Goal: Transaction & Acquisition: Download file/media

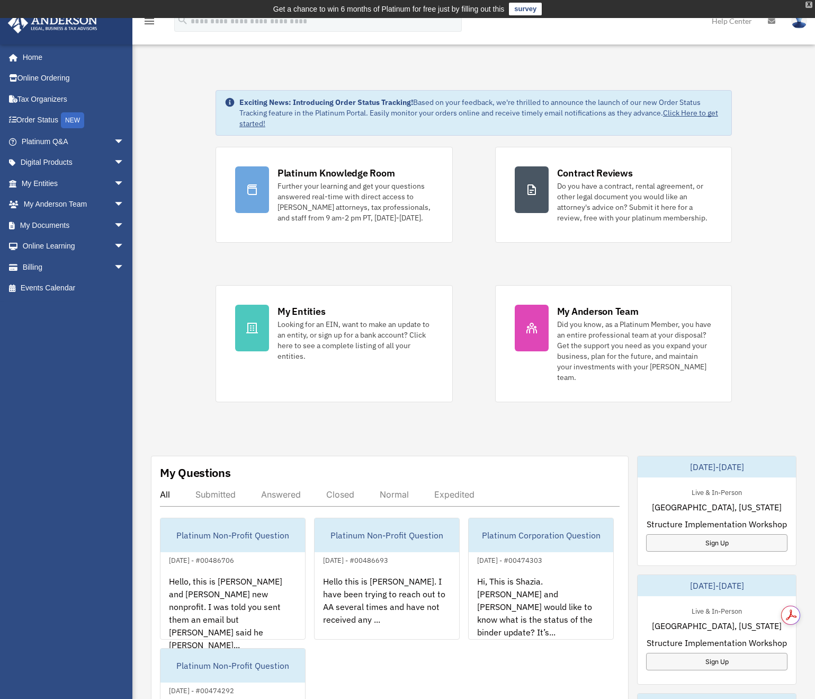
click at [810, 7] on div "X" at bounding box center [809, 5] width 7 height 6
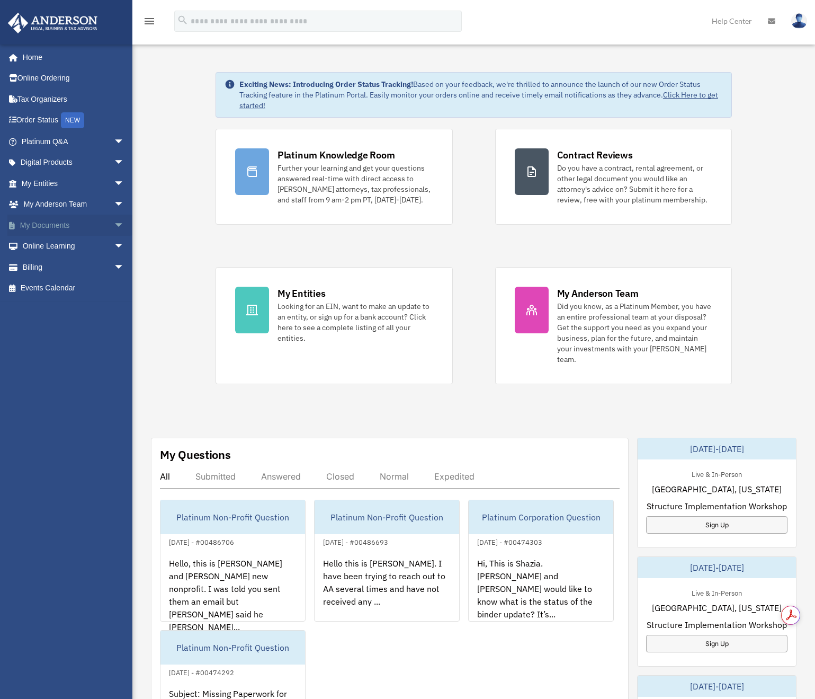
click at [114, 223] on span "arrow_drop_down" at bounding box center [124, 226] width 21 height 22
click at [43, 250] on link "Box" at bounding box center [78, 246] width 126 height 21
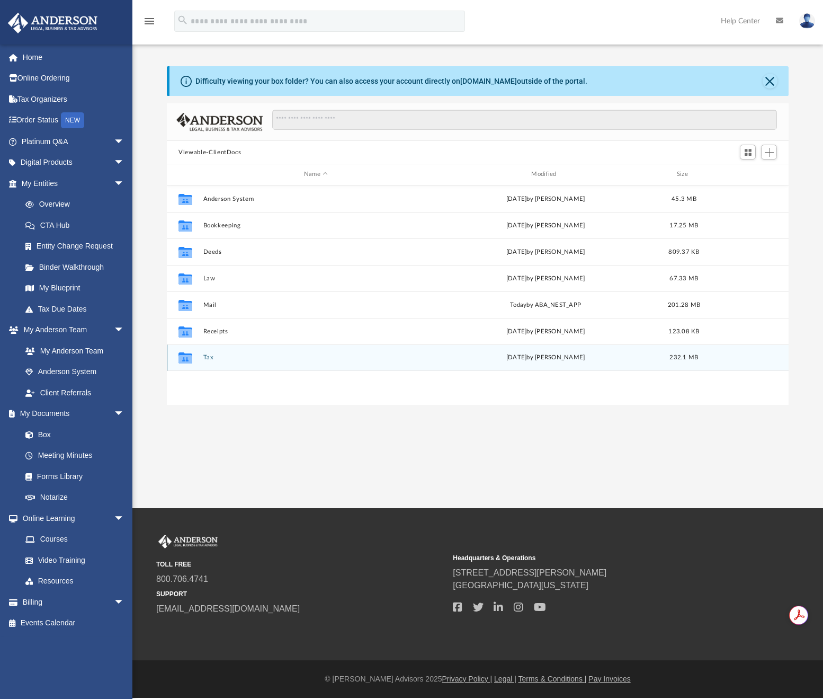
scroll to position [233, 613]
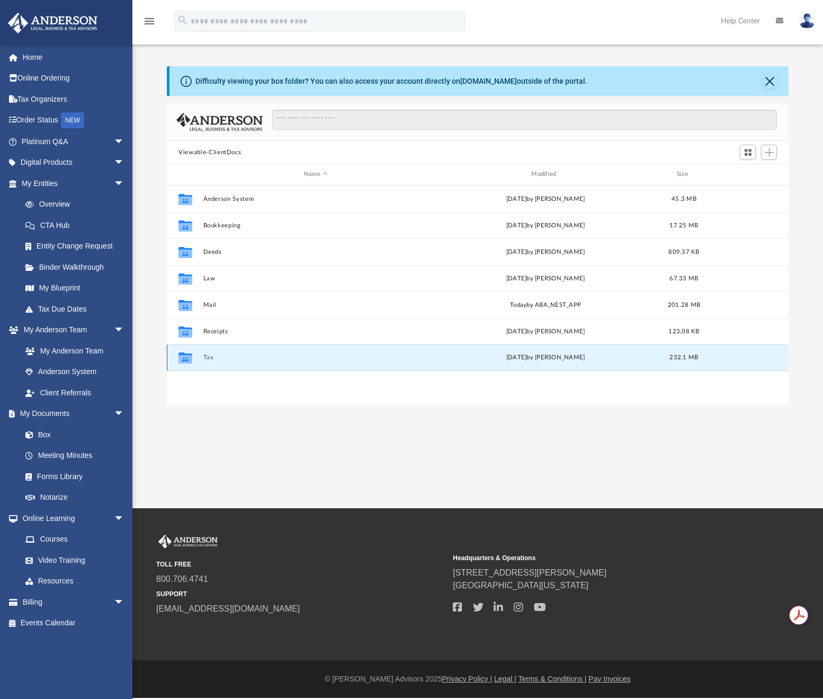
click at [208, 357] on button "Tax" at bounding box center [315, 357] width 225 height 7
click at [771, 82] on button "Close" at bounding box center [770, 81] width 15 height 15
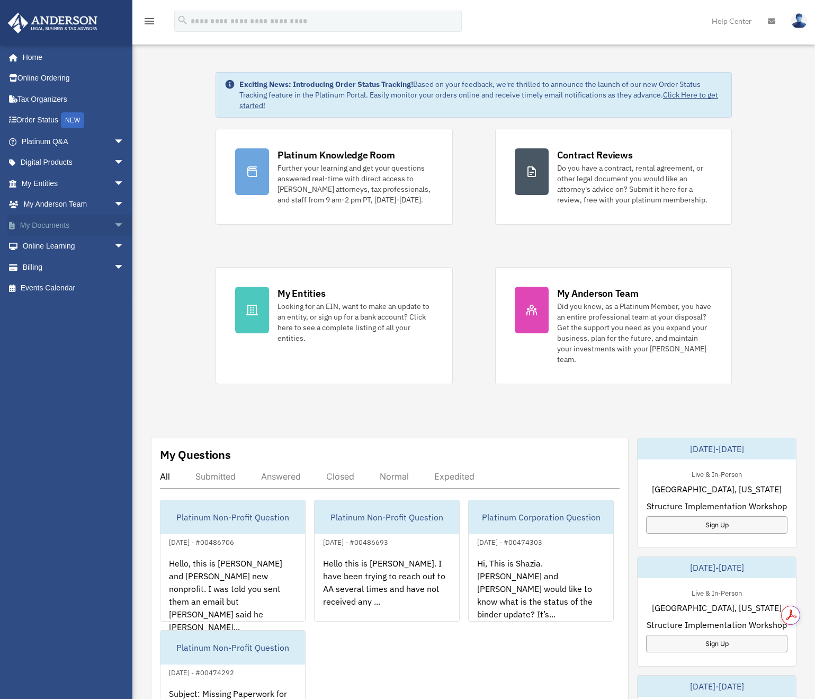
click at [114, 222] on span "arrow_drop_down" at bounding box center [124, 226] width 21 height 22
click at [51, 249] on link "Box" at bounding box center [78, 246] width 126 height 21
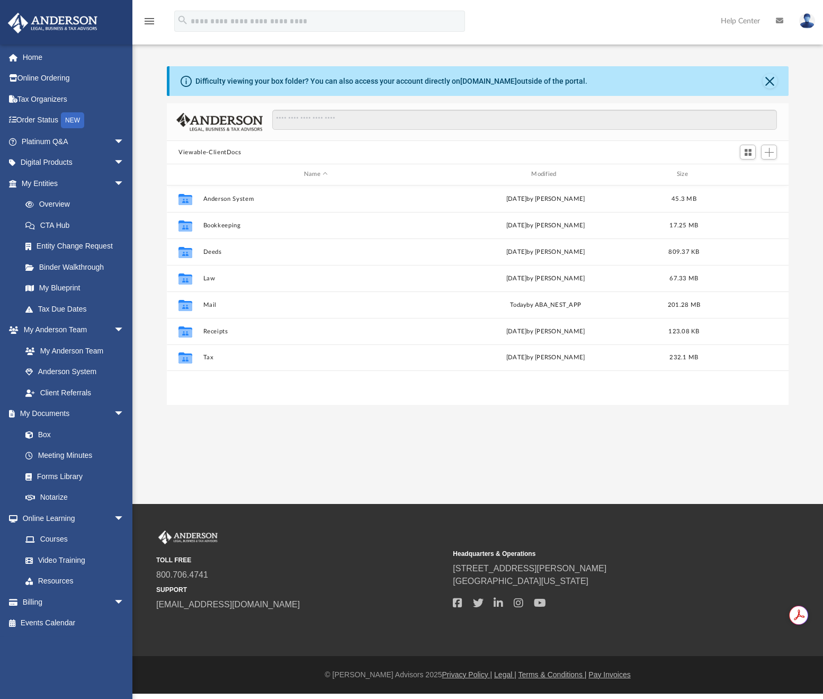
scroll to position [233, 613]
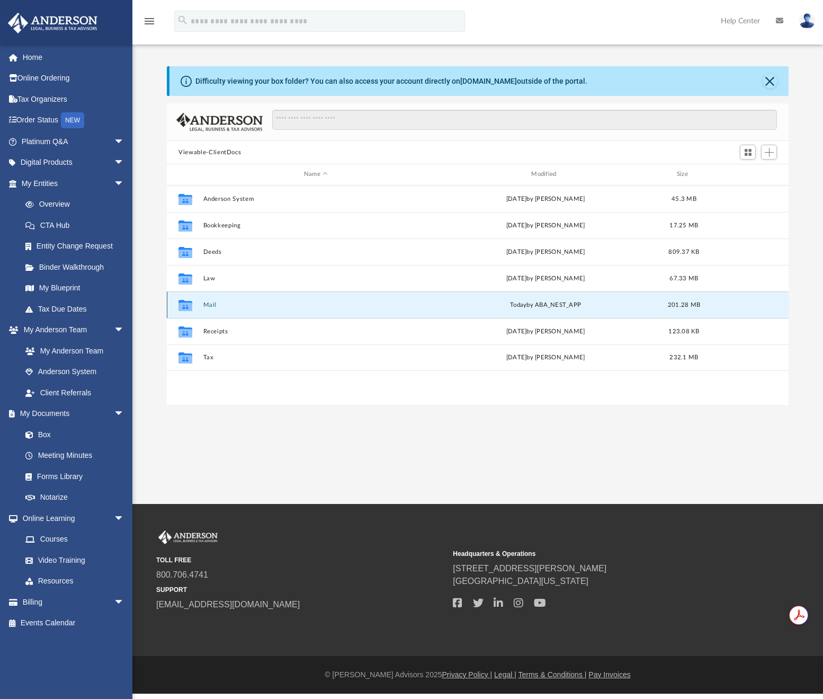
click at [203, 305] on button "Mail" at bounding box center [315, 304] width 225 height 7
click at [212, 306] on button "Mail" at bounding box center [315, 304] width 225 height 7
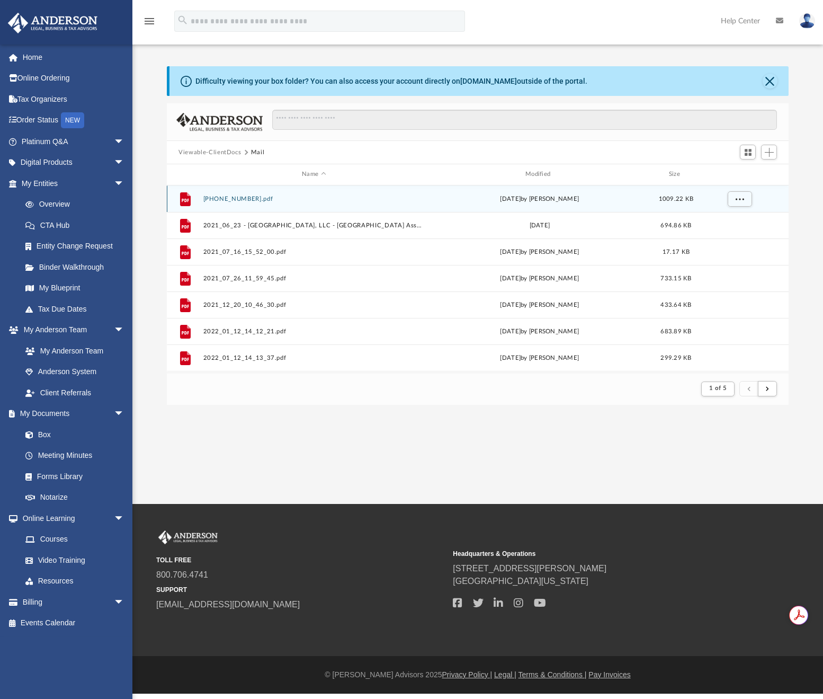
scroll to position [200, 613]
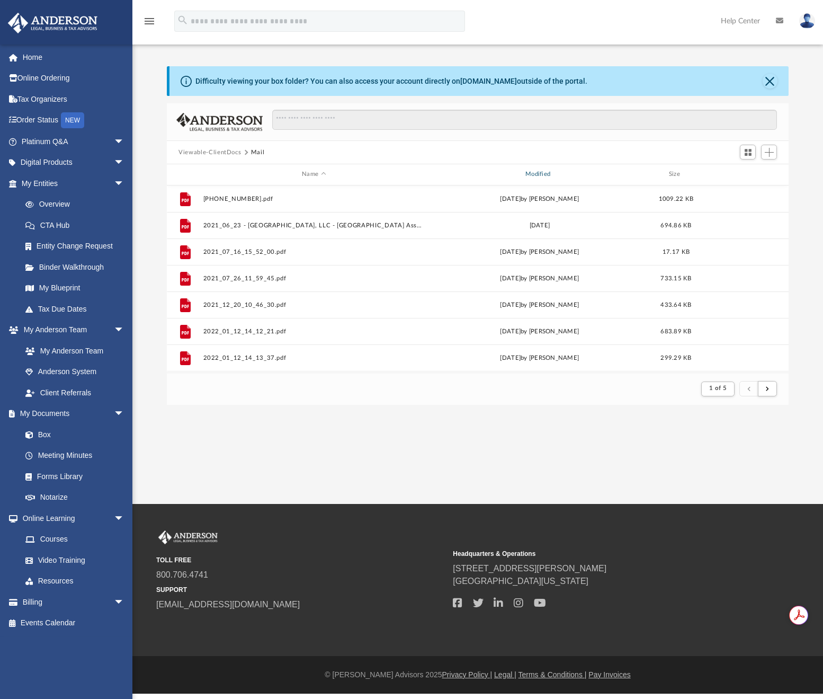
click at [561, 172] on div "Modified" at bounding box center [539, 175] width 221 height 10
click at [538, 171] on div "Modified" at bounding box center [539, 175] width 221 height 10
click at [550, 174] on div "Modified" at bounding box center [539, 175] width 221 height 10
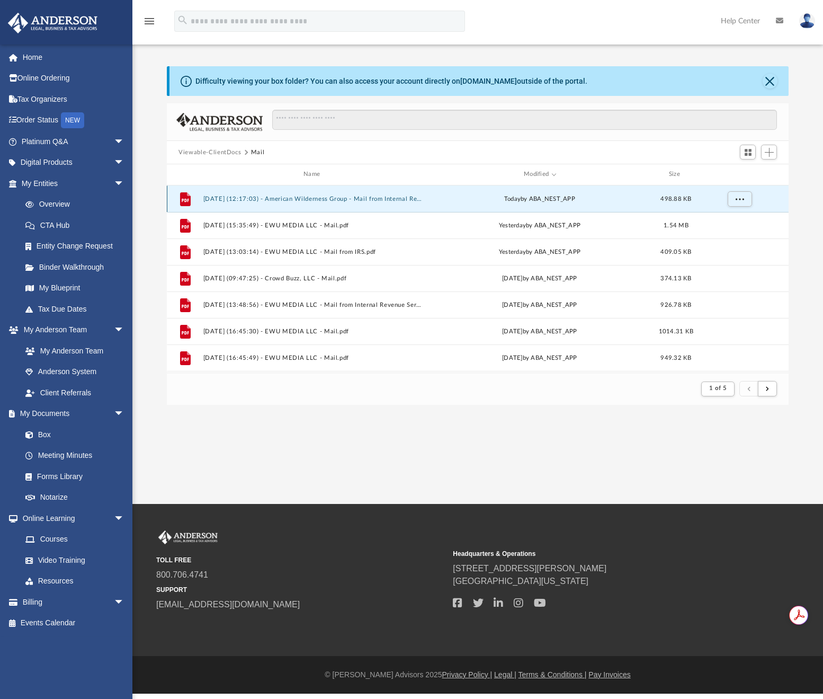
click at [321, 198] on button "[DATE] (12:17:03) - American Wilderness Group - Mail from Internal Revenue Serv…" at bounding box center [313, 198] width 221 height 7
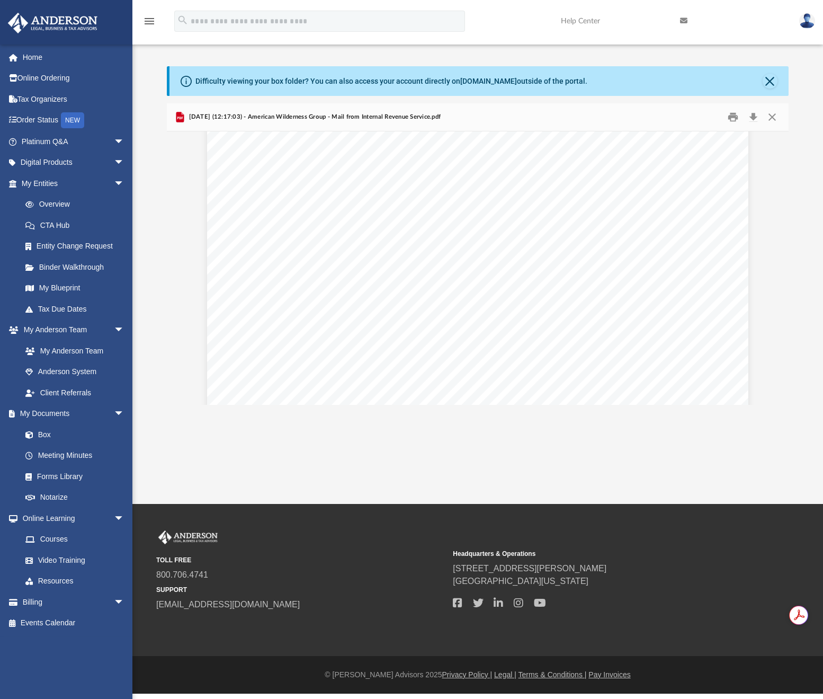
scroll to position [173, 0]
click at [754, 118] on button "Download" at bounding box center [753, 117] width 19 height 16
click at [776, 115] on button "Close" at bounding box center [771, 117] width 19 height 16
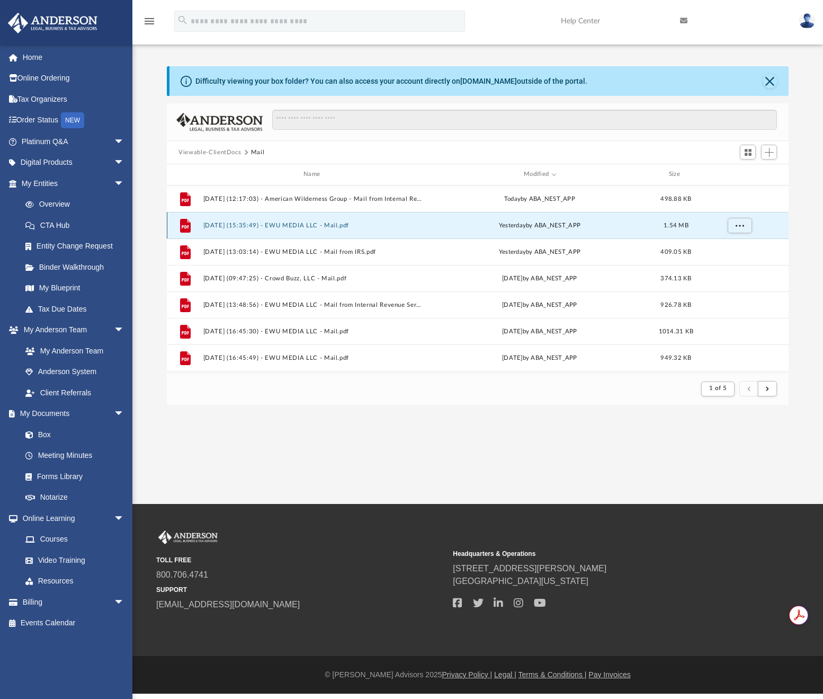
click at [240, 227] on button "[DATE] (15:35:49) - EWU MEDIA LLC - Mail.pdf" at bounding box center [313, 225] width 221 height 7
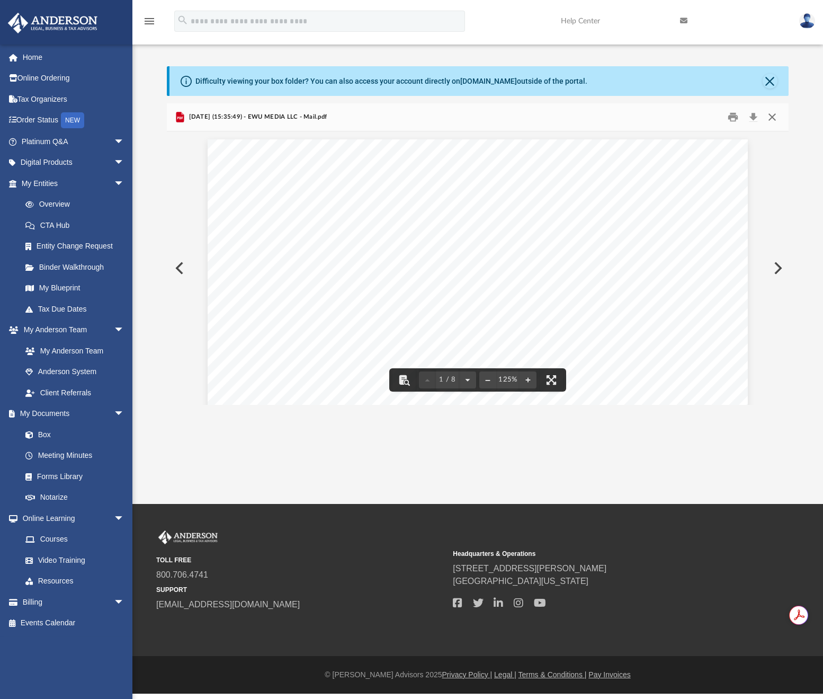
click at [778, 118] on button "Close" at bounding box center [771, 117] width 19 height 16
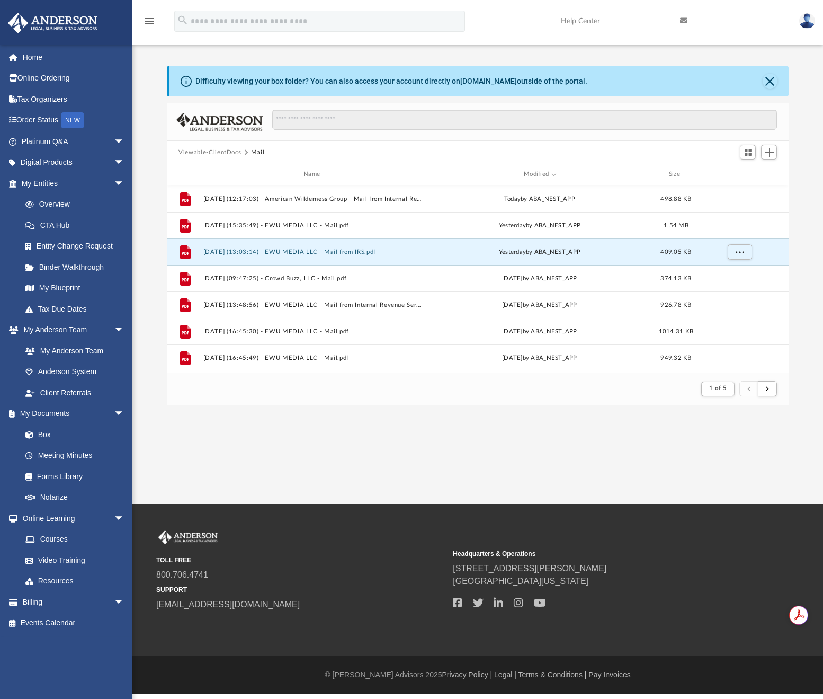
click at [275, 251] on button "[DATE] (13:03:14) - EWU MEDIA LLC - Mail from IRS.pdf" at bounding box center [313, 251] width 221 height 7
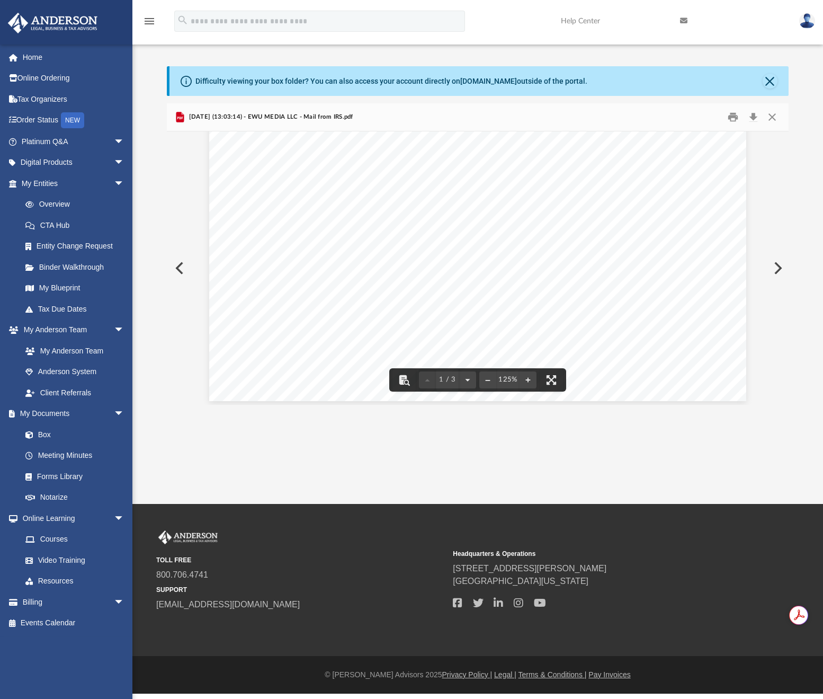
scroll to position [0, 0]
click at [754, 122] on button "Download" at bounding box center [753, 117] width 19 height 16
drag, startPoint x: 659, startPoint y: 203, endPoint x: 665, endPoint y: 203, distance: 6.4
click at [665, 203] on div "Page 1" at bounding box center [477, 423] width 537 height 697
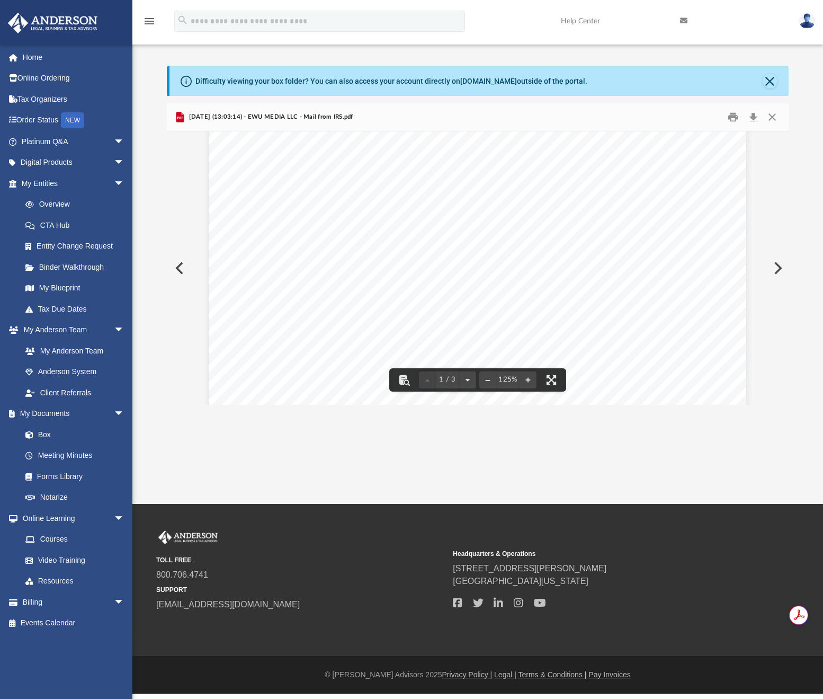
click at [665, 203] on div "Page 1" at bounding box center [477, 423] width 537 height 697
click at [757, 119] on button "Download" at bounding box center [753, 117] width 19 height 16
click at [438, 63] on div "Difficulty viewing your box folder? You can also access your account directly o…" at bounding box center [477, 224] width 691 height 361
